Goal: Task Accomplishment & Management: Manage account settings

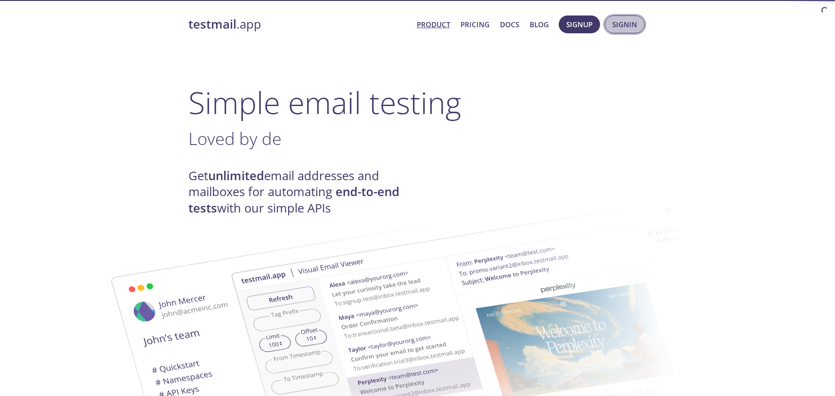
click at [631, 28] on span "Signin" at bounding box center [624, 24] width 25 height 12
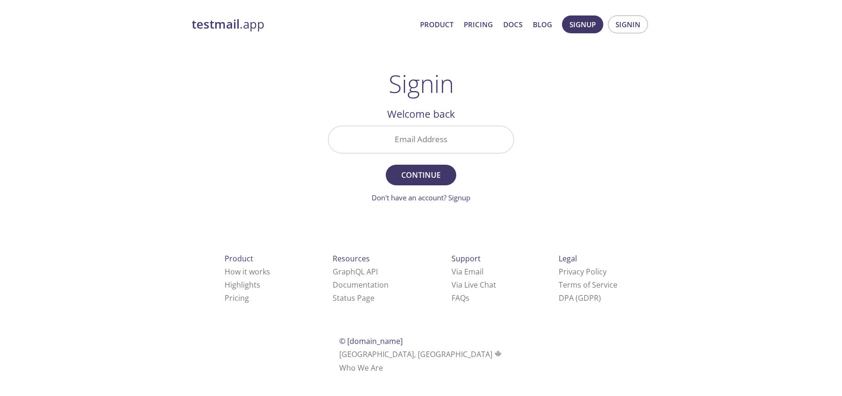
click at [480, 146] on input "Email Address" at bounding box center [420, 139] width 185 height 27
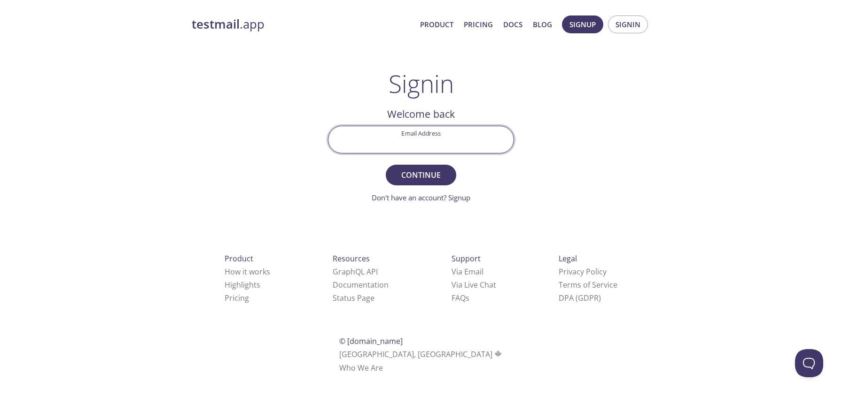
click at [636, 116] on div "testmail .app Product Pricing Docs Blog Signup Signin Signin Welcome back Email…" at bounding box center [420, 205] width 481 height 392
click at [627, 25] on span "Signin" at bounding box center [627, 24] width 25 height 12
click at [448, 136] on input "Email Address" at bounding box center [420, 139] width 185 height 27
type input "[PERSON_NAME][EMAIL_ADDRESS][PERSON_NAME][DOMAIN_NAME]"
click at [424, 169] on span "Continue" at bounding box center [421, 175] width 50 height 13
